Goal: Complete application form

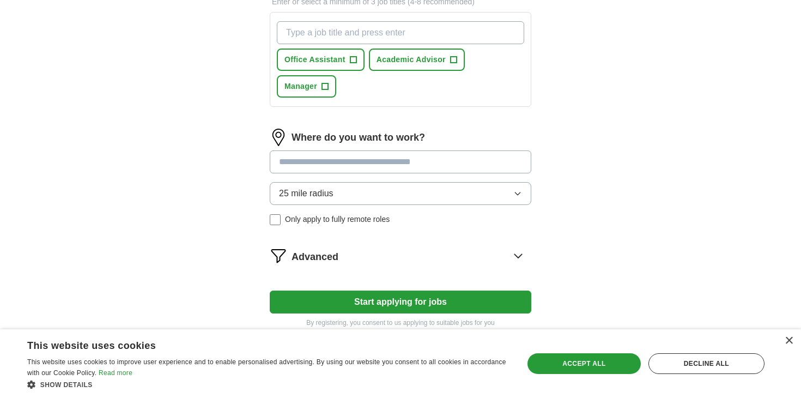
scroll to position [434, 0]
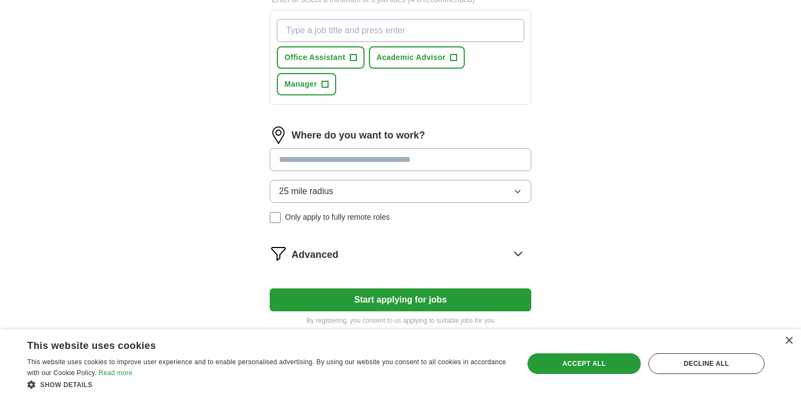
click at [356, 163] on input at bounding box center [400, 159] width 261 height 23
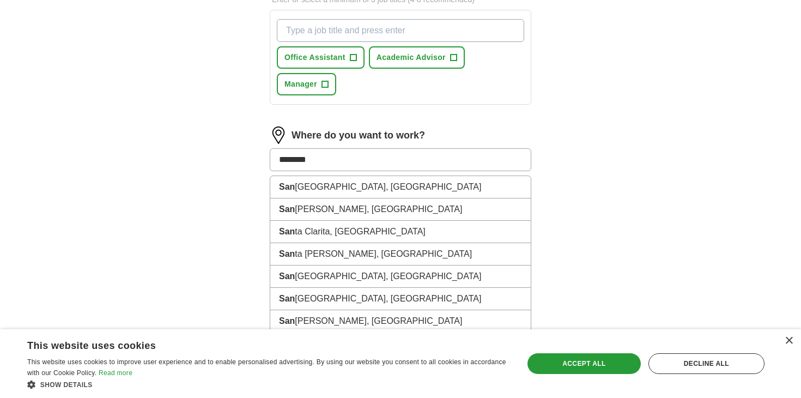
type input "*********"
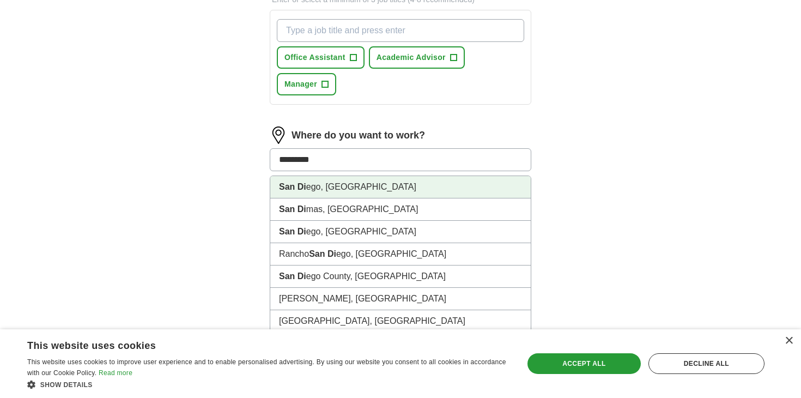
click at [347, 186] on li "San Di ego, [GEOGRAPHIC_DATA]" at bounding box center [400, 187] width 260 height 22
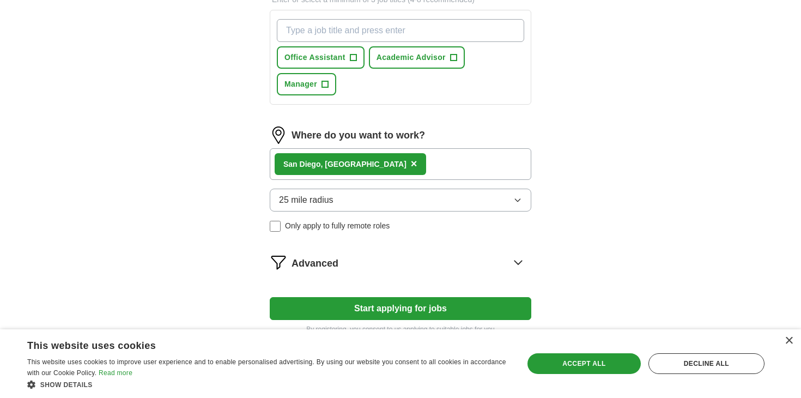
click at [316, 205] on span "25 mile radius" at bounding box center [306, 199] width 54 height 13
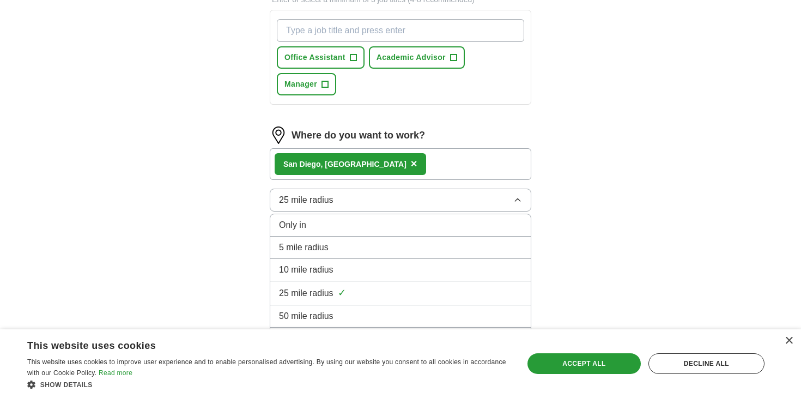
click at [319, 267] on span "10 mile radius" at bounding box center [306, 269] width 54 height 13
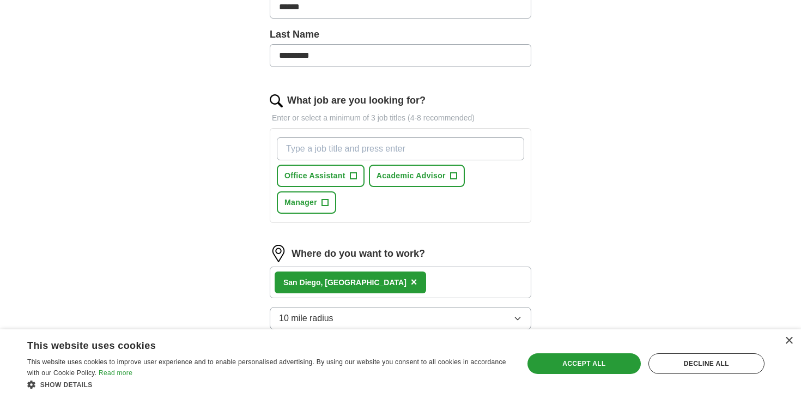
scroll to position [292, 0]
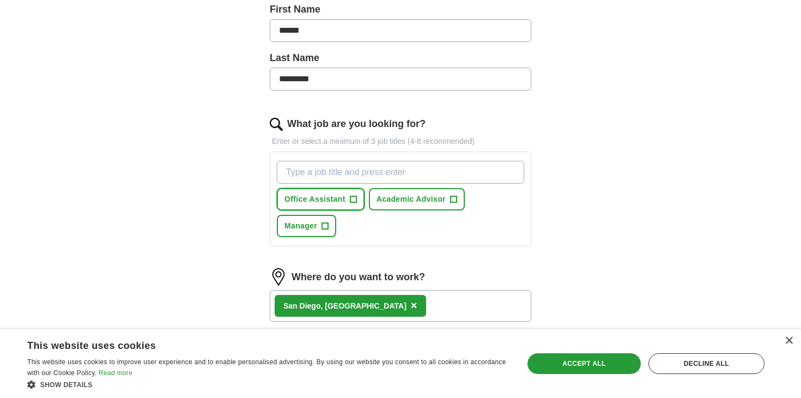
click at [346, 198] on button "Office Assistant +" at bounding box center [321, 199] width 88 height 22
click at [0, 0] on span "×" at bounding box center [0, 0] width 0 height 0
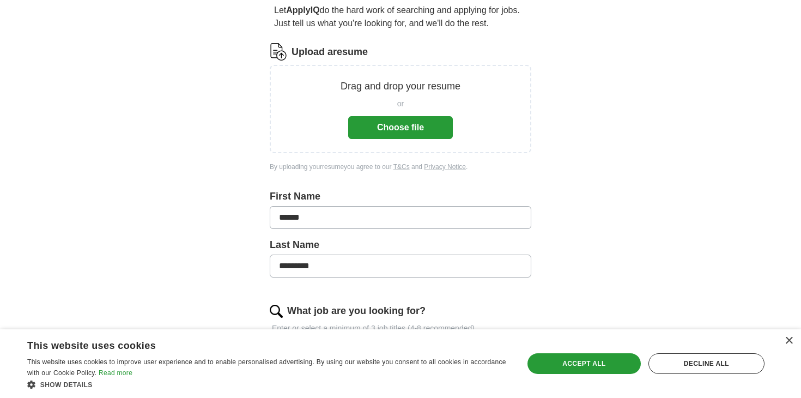
scroll to position [66, 0]
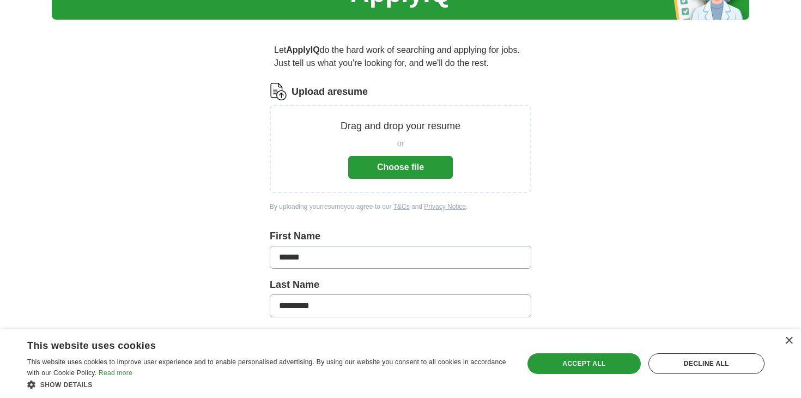
click at [392, 175] on button "Choose file" at bounding box center [400, 167] width 105 height 23
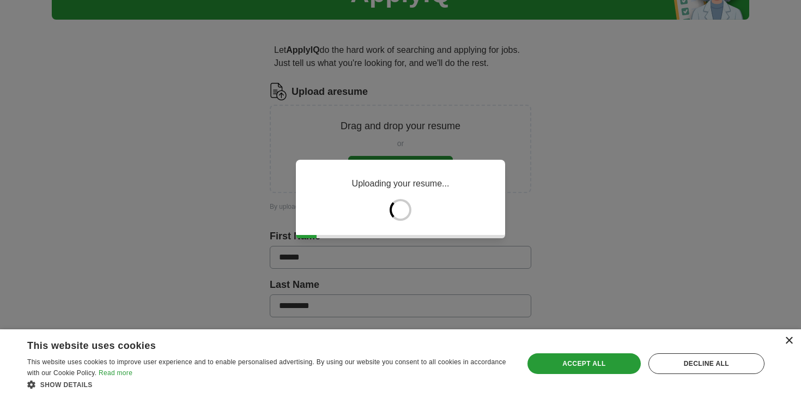
click at [784, 339] on div "×" at bounding box center [788, 341] width 8 height 8
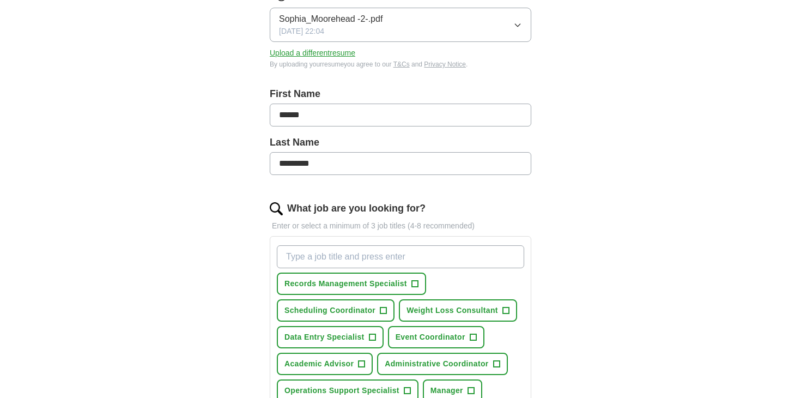
scroll to position [277, 0]
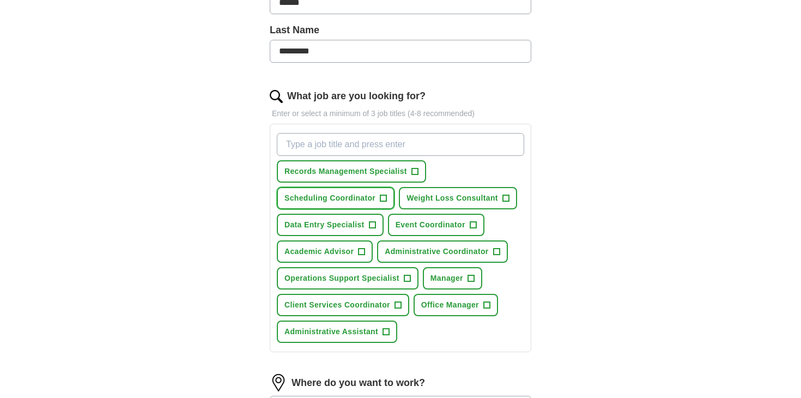
click at [385, 199] on span "+" at bounding box center [383, 198] width 7 height 9
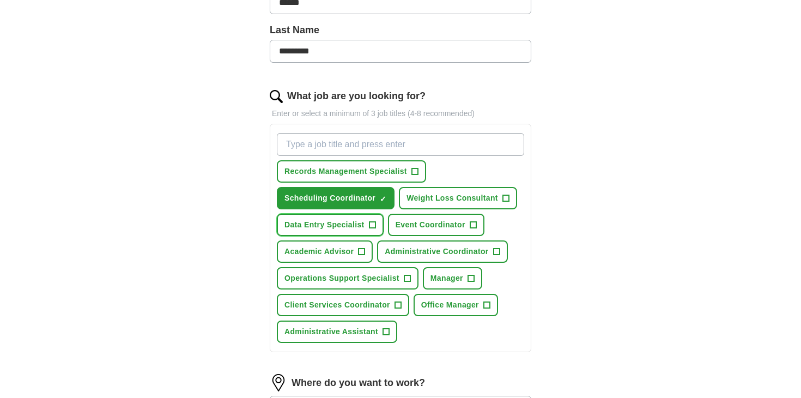
click at [376, 226] on button "Data Entry Specialist +" at bounding box center [330, 225] width 107 height 22
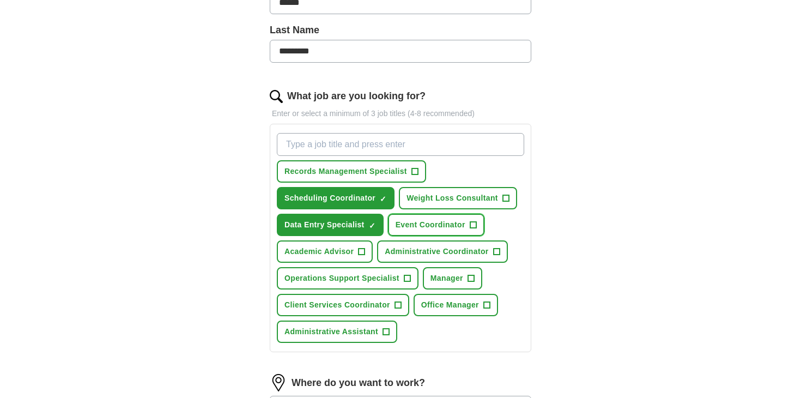
click at [472, 224] on span "+" at bounding box center [472, 225] width 7 height 9
click at [410, 167] on button "Records Management Specialist +" at bounding box center [351, 171] width 149 height 22
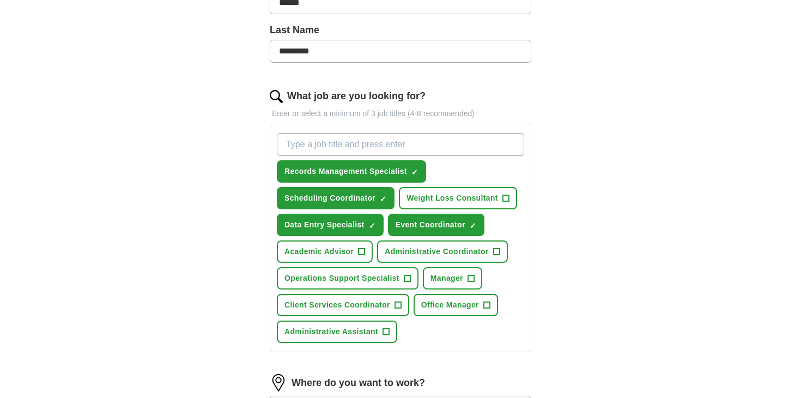
click at [499, 192] on button "Weight Loss Consultant +" at bounding box center [458, 198] width 118 height 22
click at [489, 252] on button "Administrative Coordinator +" at bounding box center [442, 251] width 130 height 22
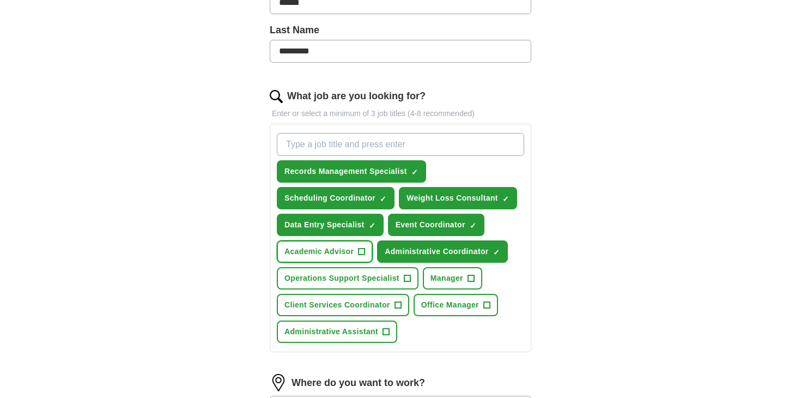
click at [361, 248] on span "+" at bounding box center [361, 251] width 7 height 9
click at [409, 281] on span "+" at bounding box center [407, 278] width 7 height 9
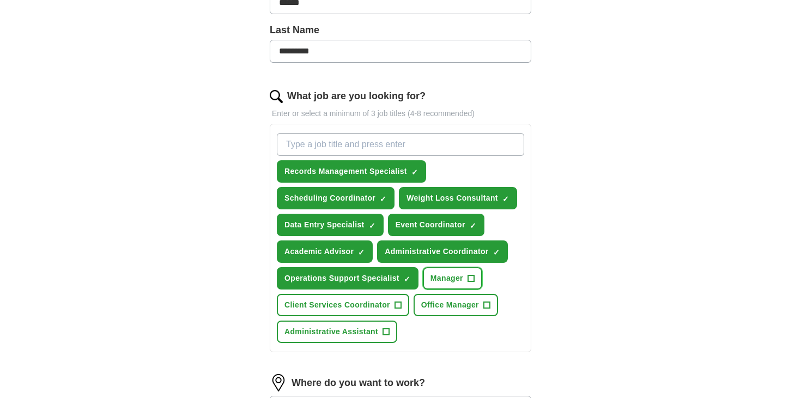
click at [471, 277] on span "+" at bounding box center [470, 278] width 7 height 9
click at [396, 309] on span "+" at bounding box center [397, 305] width 7 height 9
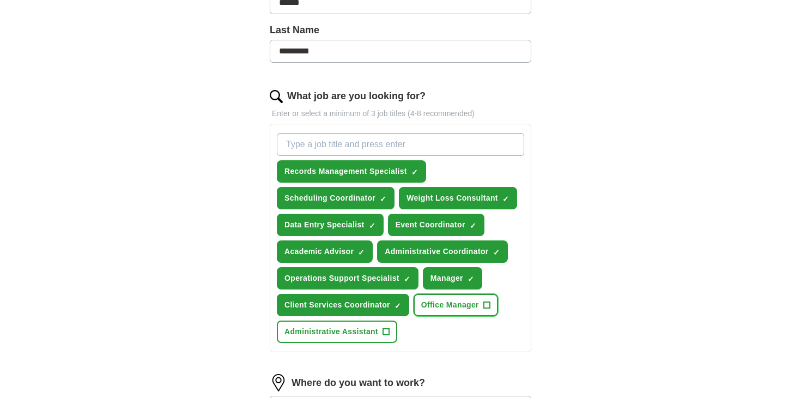
click at [485, 306] on span "+" at bounding box center [486, 305] width 7 height 9
click at [380, 331] on button "Administrative Assistant +" at bounding box center [337, 331] width 120 height 22
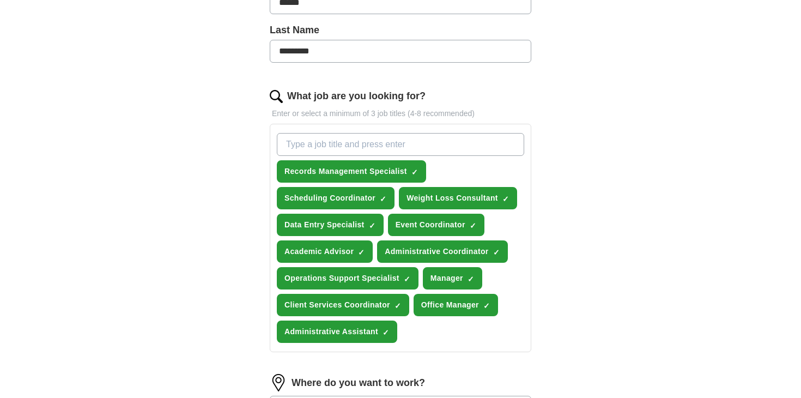
click at [380, 138] on input "What job are you looking for?" at bounding box center [400, 144] width 247 height 23
click at [284, 145] on input "coordinator" at bounding box center [400, 144] width 247 height 23
type input "program coordinator"
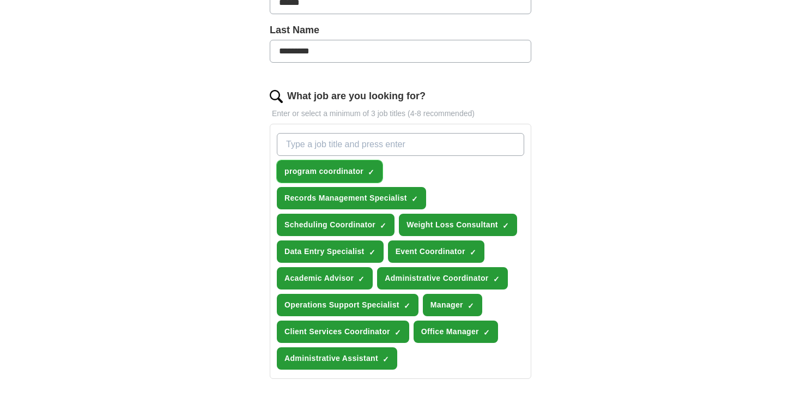
click at [0, 0] on span "×" at bounding box center [0, 0] width 0 height 0
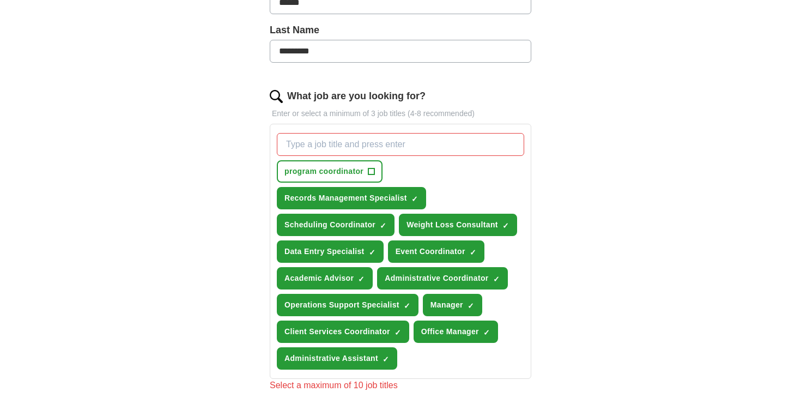
click at [327, 138] on input "What job are you looking for?" at bounding box center [400, 144] width 247 height 23
type input "Program Coordinator"
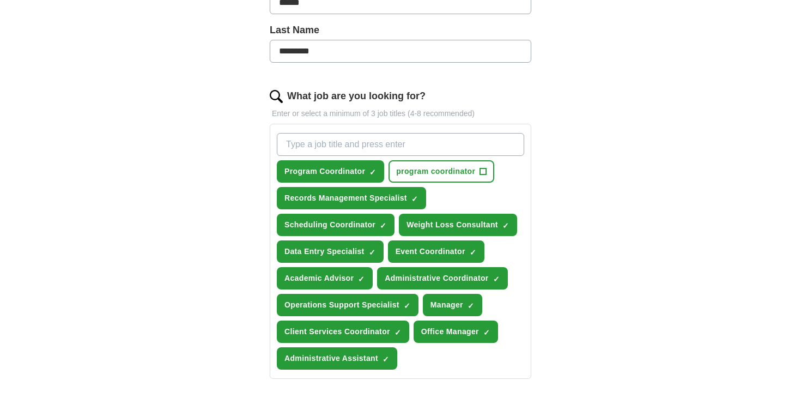
type input "P"
type input "E"
type input "A"
type input "Executive Assistant"
click at [642, 210] on div "ApplyIQ Let ApplyIQ do the hard work of searching and applying for jobs. Just t…" at bounding box center [400, 189] width 697 height 867
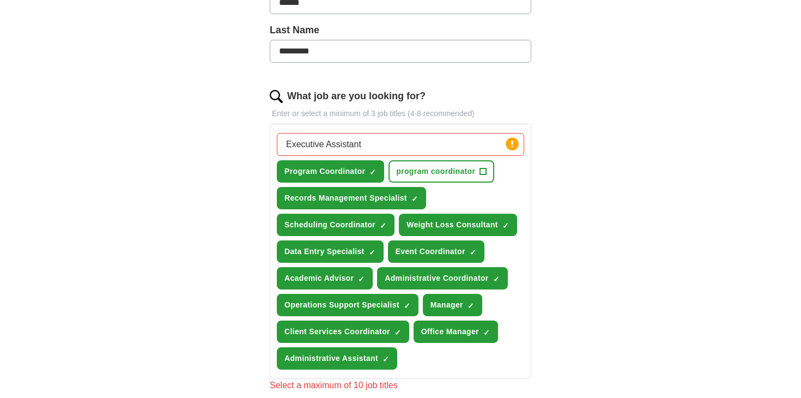
click at [413, 148] on input "Executive Assistant" at bounding box center [400, 144] width 247 height 23
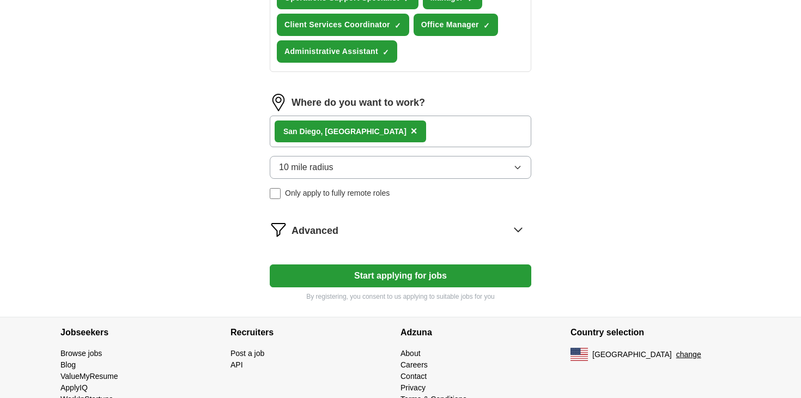
scroll to position [627, 0]
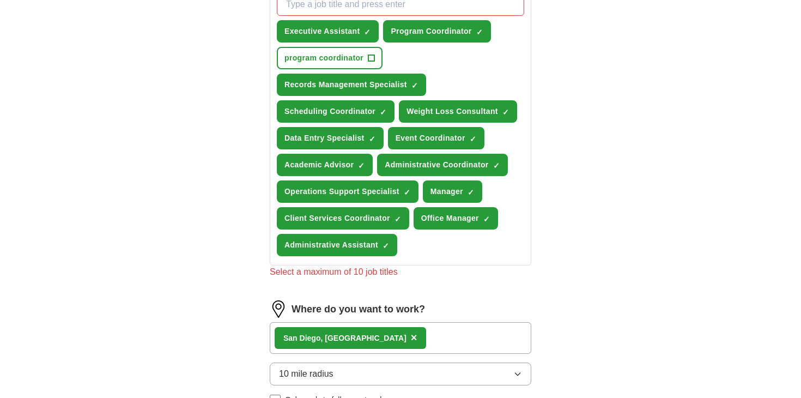
scroll to position [395, 0]
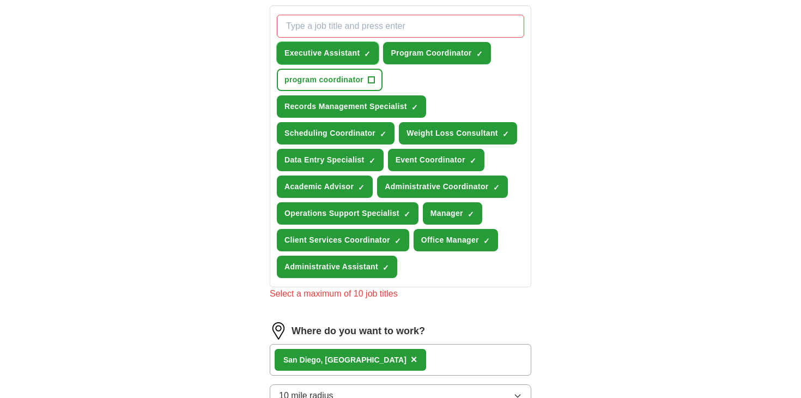
click at [0, 0] on span "×" at bounding box center [0, 0] width 0 height 0
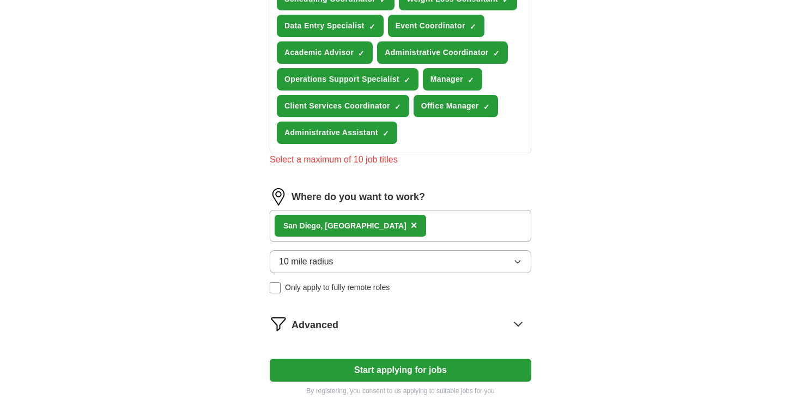
scroll to position [561, 0]
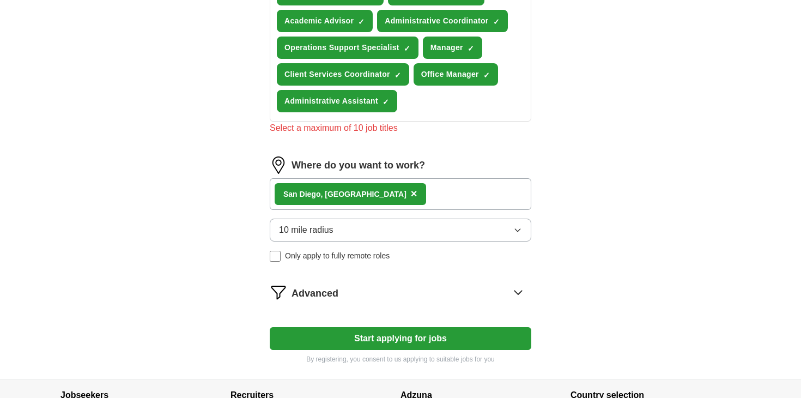
click at [391, 346] on button "Start applying for jobs" at bounding box center [400, 338] width 261 height 23
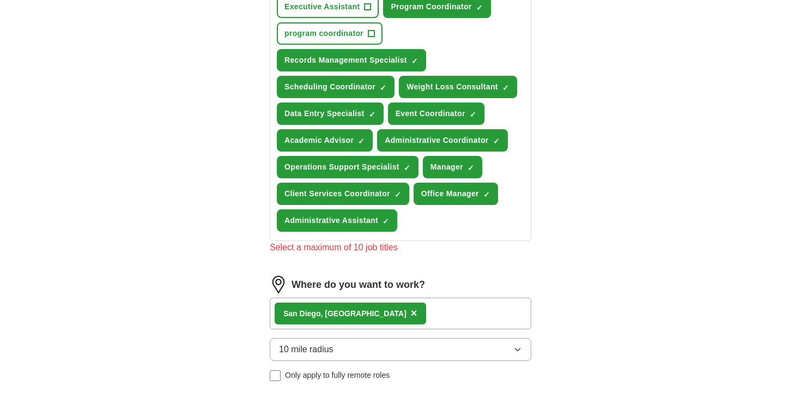
scroll to position [438, 0]
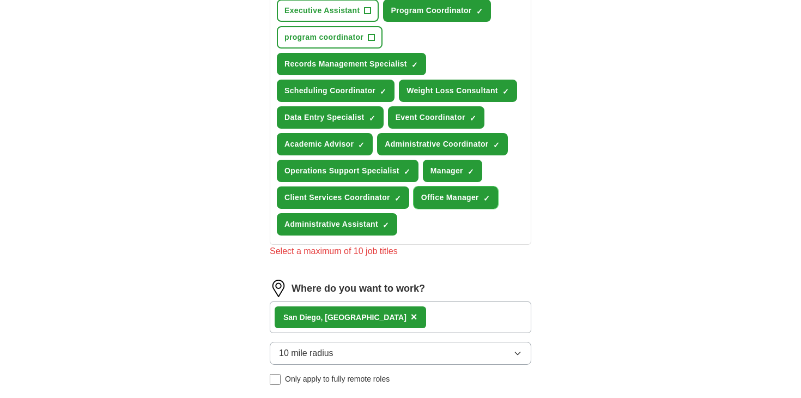
click at [0, 0] on span "×" at bounding box center [0, 0] width 0 height 0
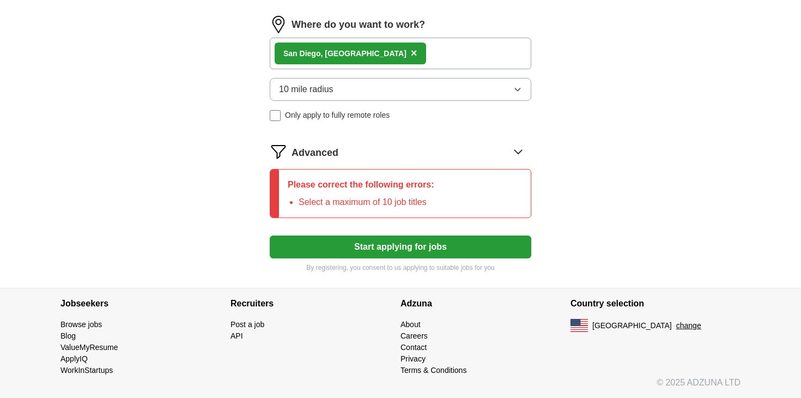
click at [417, 248] on button "Start applying for jobs" at bounding box center [400, 246] width 261 height 23
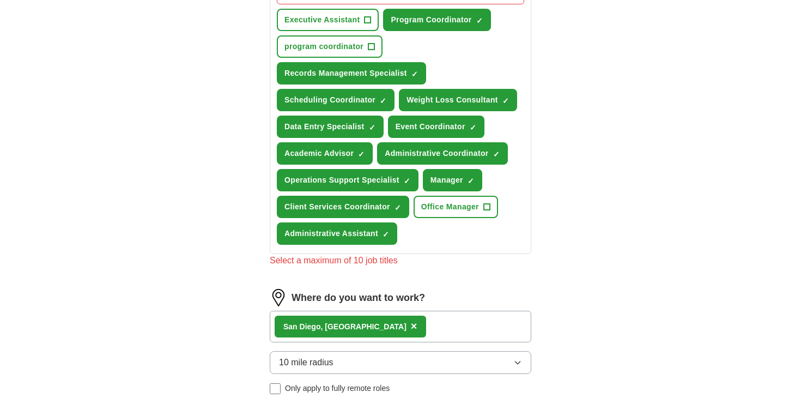
scroll to position [428, 0]
click at [0, 0] on span "×" at bounding box center [0, 0] width 0 height 0
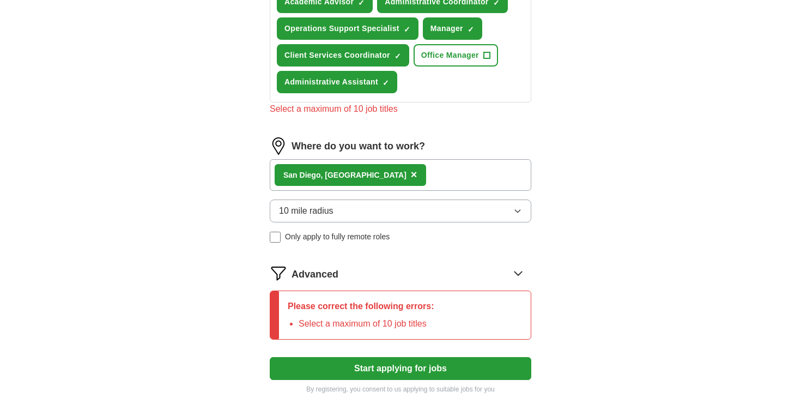
scroll to position [702, 0]
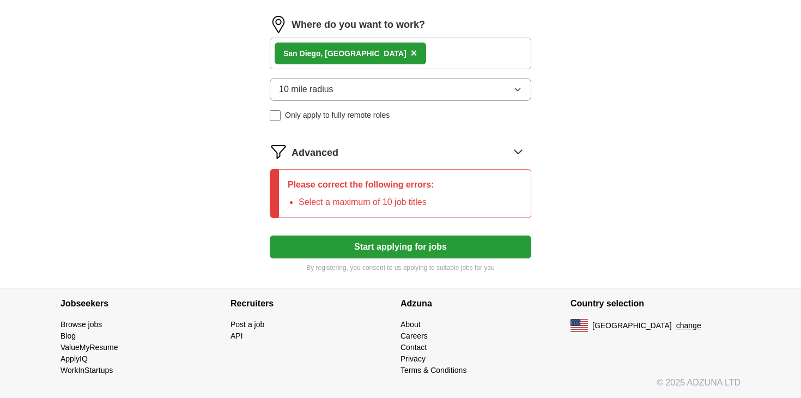
click at [425, 255] on button "Start applying for jobs" at bounding box center [400, 246] width 261 height 23
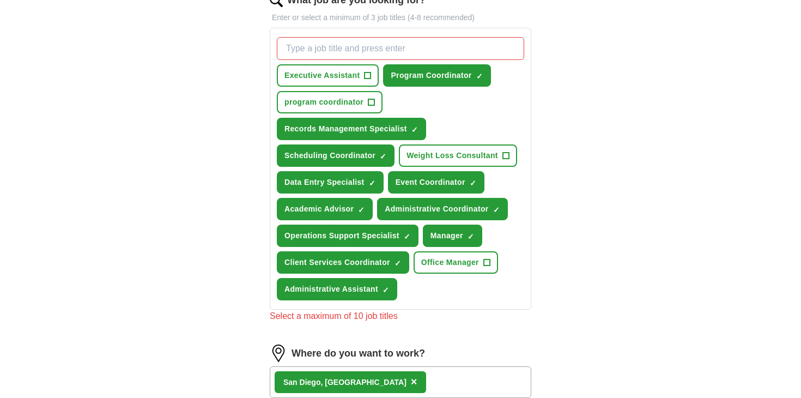
scroll to position [373, 0]
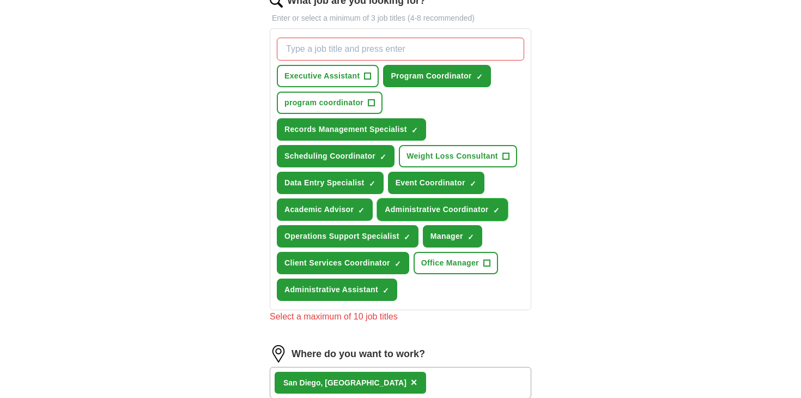
click at [0, 0] on span "×" at bounding box center [0, 0] width 0 height 0
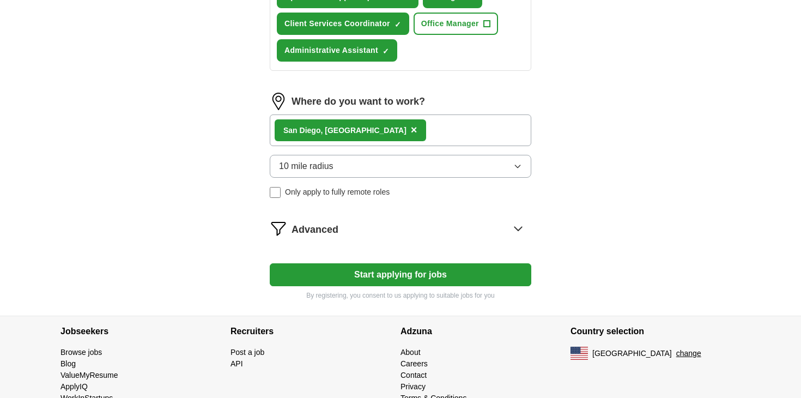
scroll to position [639, 0]
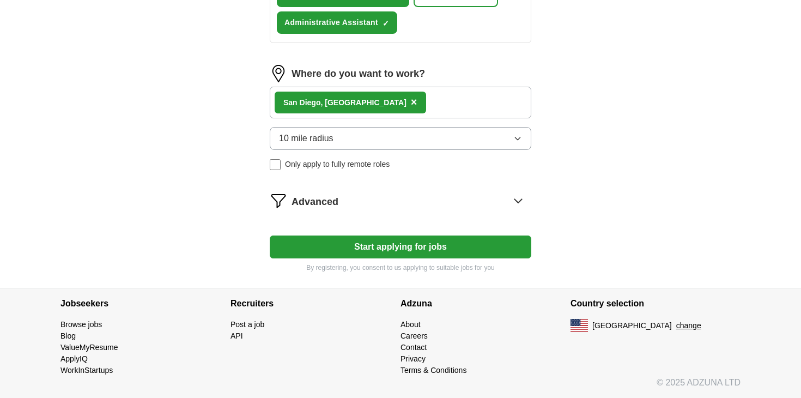
click at [383, 249] on button "Start applying for jobs" at bounding box center [400, 246] width 261 height 23
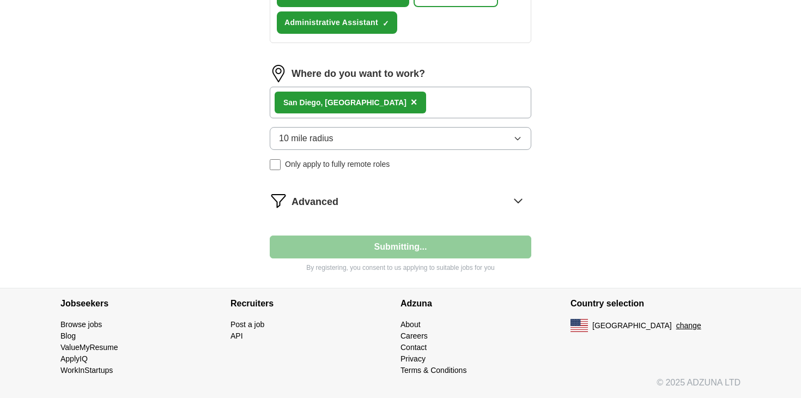
select select "**"
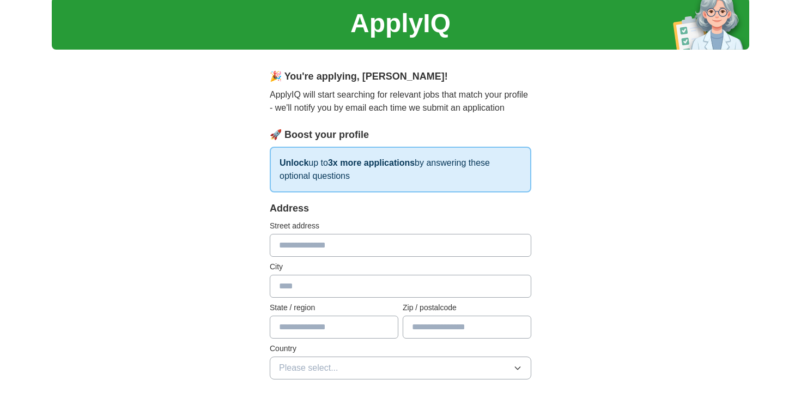
scroll to position [0, 0]
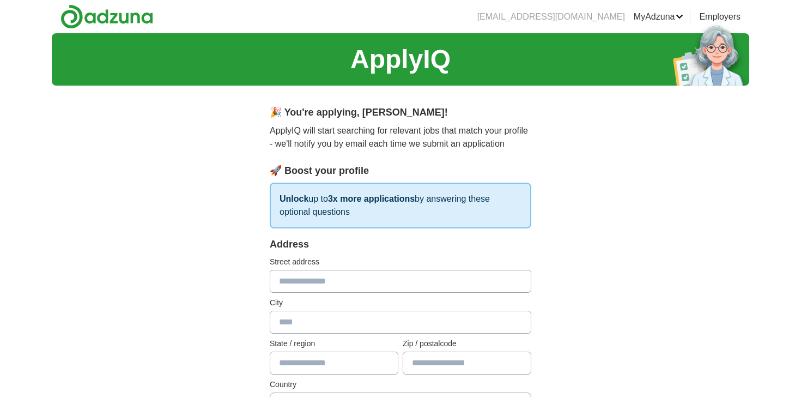
click at [333, 294] on div "Address Street address City State / region Zip / postalcode Country Please sele…" at bounding box center [400, 332] width 261 height 191
click at [339, 284] on input "text" at bounding box center [400, 281] width 261 height 23
type input "**********"
type input "*********"
type input "**"
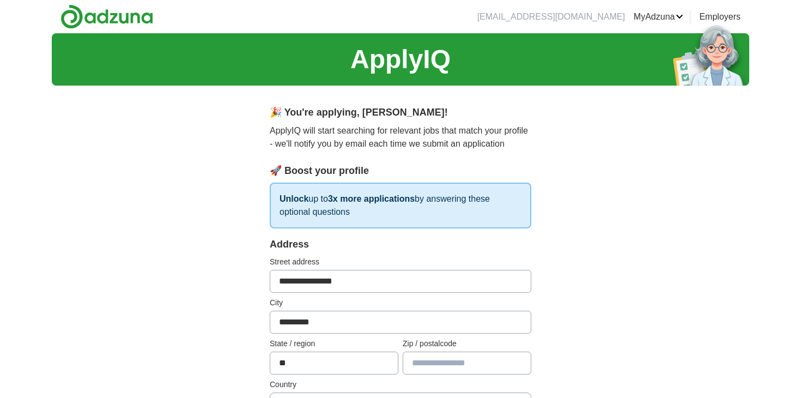
type input "*****"
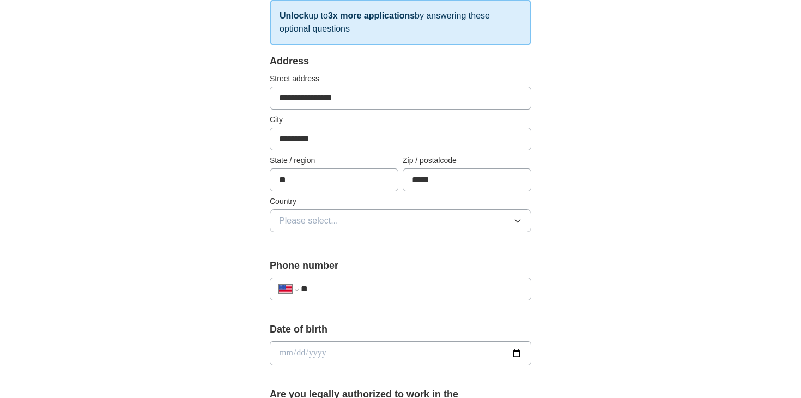
scroll to position [193, 0]
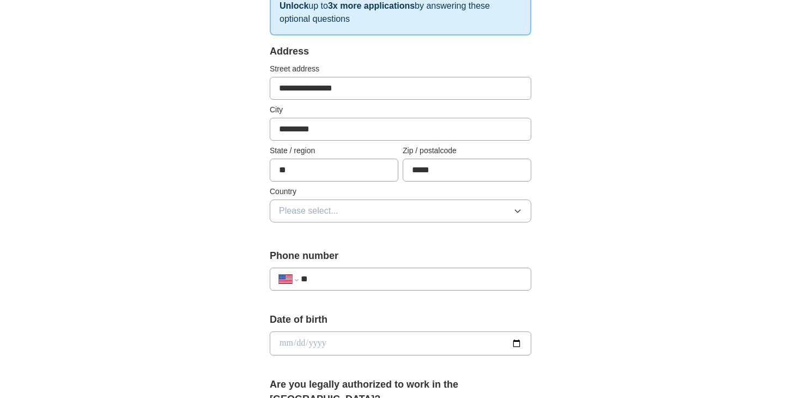
click at [349, 205] on button "Please select..." at bounding box center [400, 210] width 261 height 23
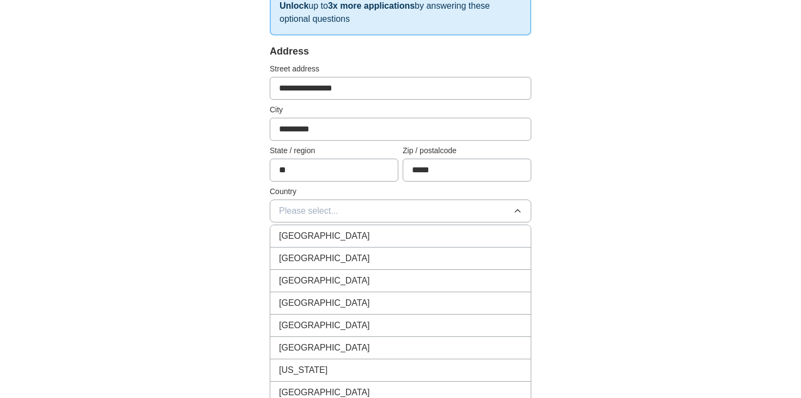
click at [332, 248] on li "[GEOGRAPHIC_DATA]" at bounding box center [400, 258] width 260 height 22
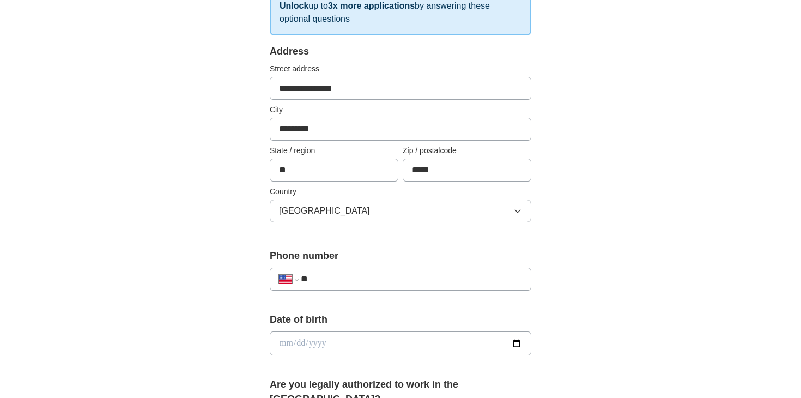
click at [353, 277] on input "**" at bounding box center [411, 278] width 221 height 13
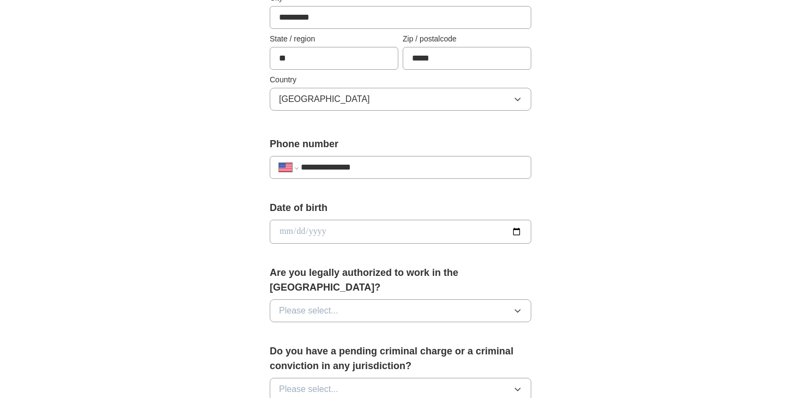
scroll to position [312, 0]
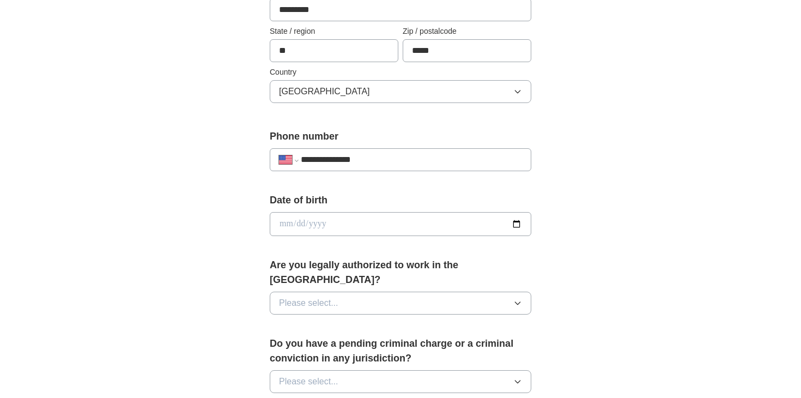
type input "**********"
click at [355, 223] on input "date" at bounding box center [400, 224] width 261 height 24
type input "**********"
click at [335, 296] on span "Please select..." at bounding box center [308, 302] width 59 height 13
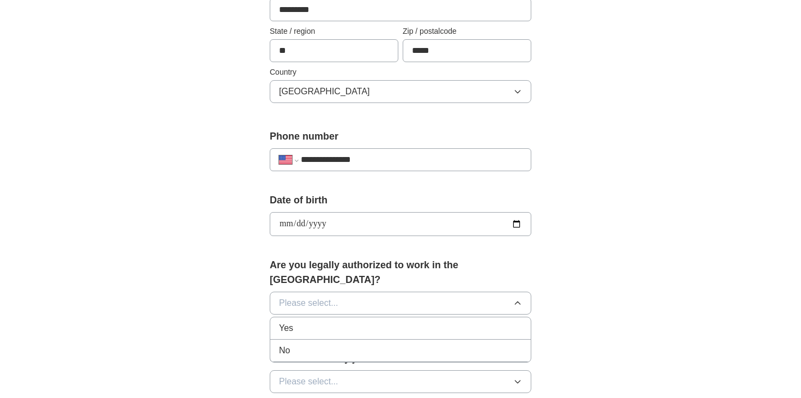
click at [313, 321] on div "Yes" at bounding box center [400, 327] width 243 height 13
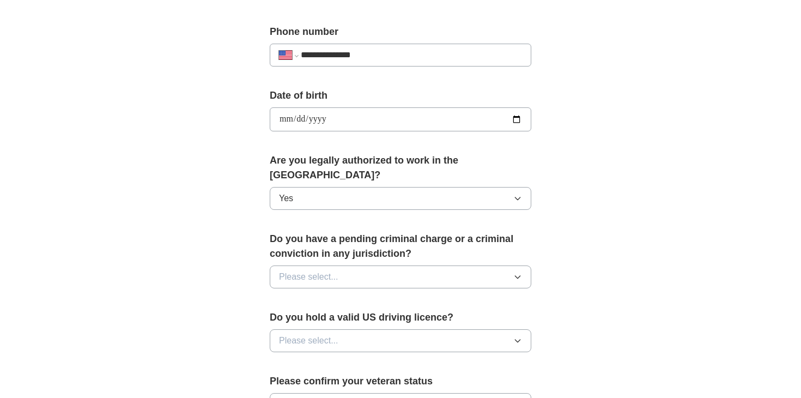
scroll to position [429, 0]
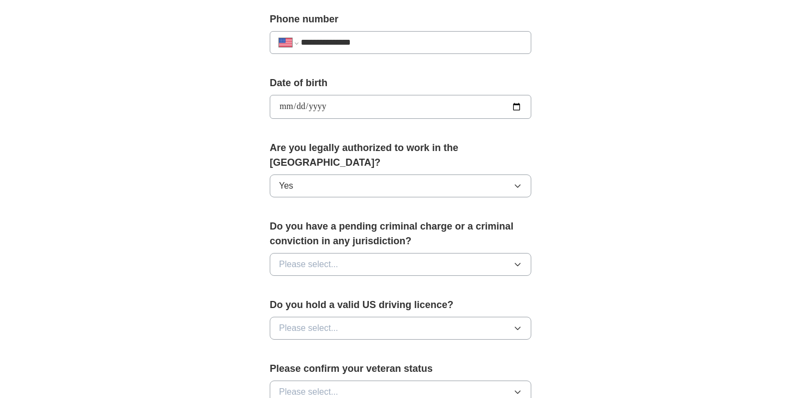
click at [340, 253] on button "Please select..." at bounding box center [400, 264] width 261 height 23
click at [304, 305] on div "No" at bounding box center [400, 311] width 243 height 13
click at [321, 321] on span "Please select..." at bounding box center [308, 327] width 59 height 13
click at [307, 346] on div "Yes" at bounding box center [400, 352] width 243 height 13
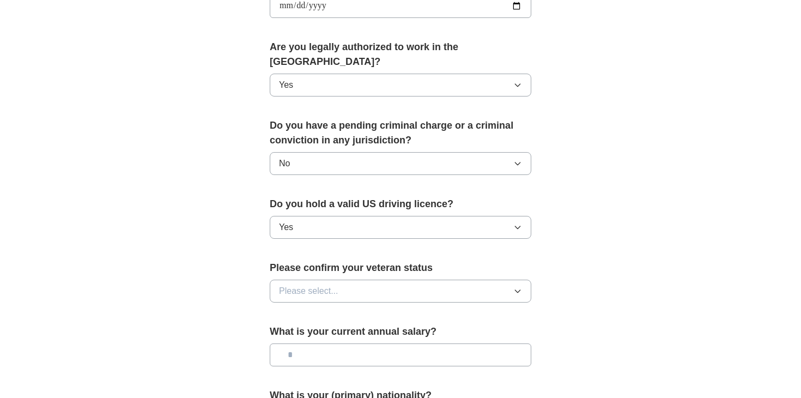
click at [341, 279] on button "Please select..." at bounding box center [400, 290] width 261 height 23
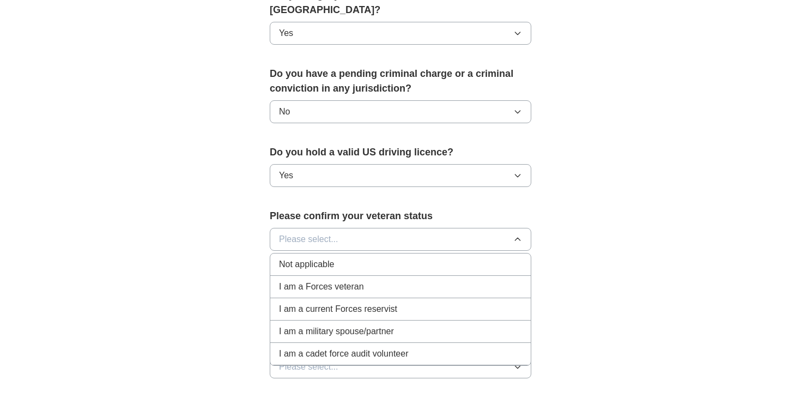
scroll to position [595, 0]
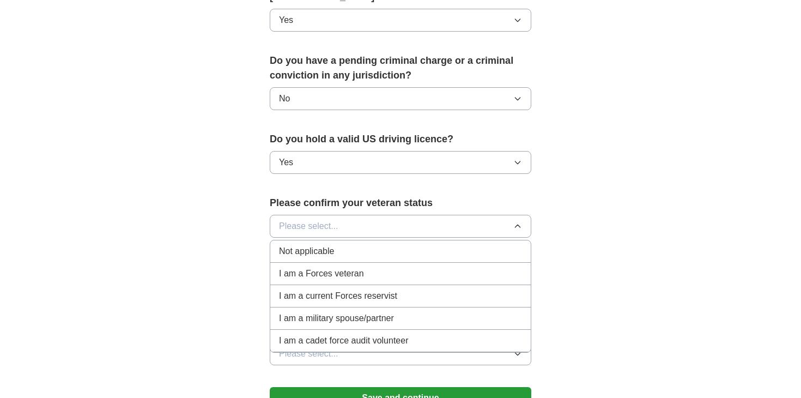
click at [344, 245] on div "Not applicable" at bounding box center [400, 251] width 243 height 13
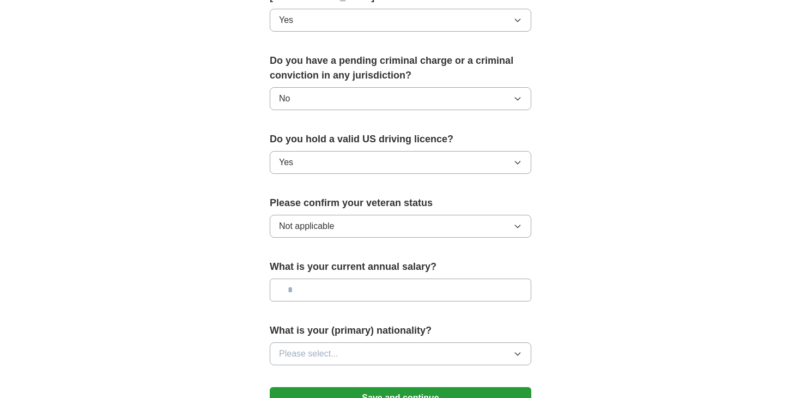
click at [358, 278] on input "text" at bounding box center [400, 289] width 261 height 23
type input "*******"
click at [447, 345] on button "Please select..." at bounding box center [400, 353] width 261 height 23
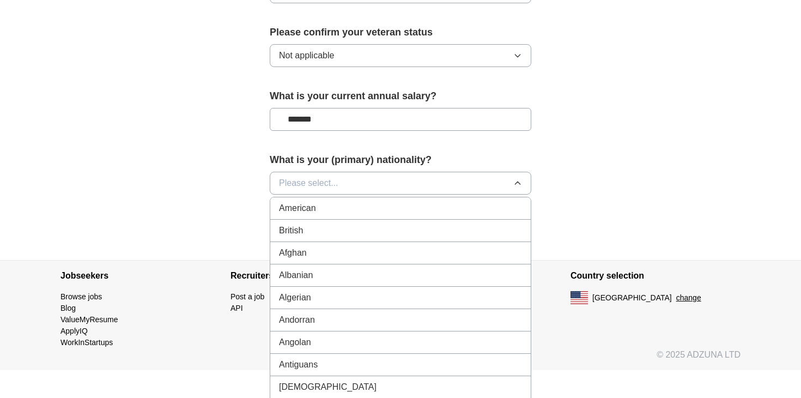
click at [322, 202] on div "American" at bounding box center [400, 208] width 243 height 13
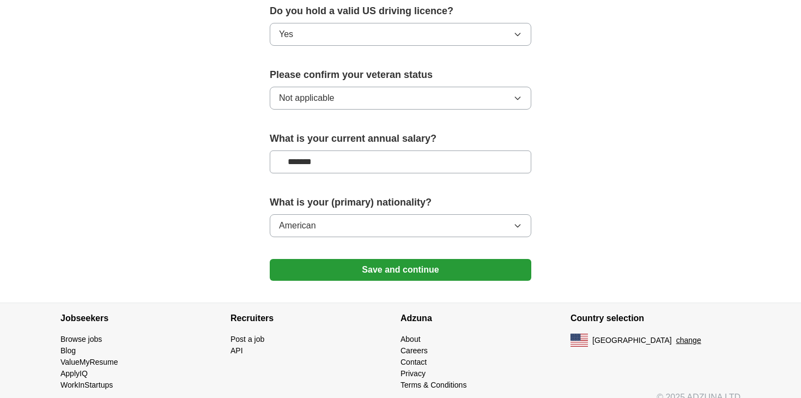
click at [387, 259] on button "Save and continue" at bounding box center [400, 270] width 261 height 22
